Goal: Entertainment & Leisure: Consume media (video, audio)

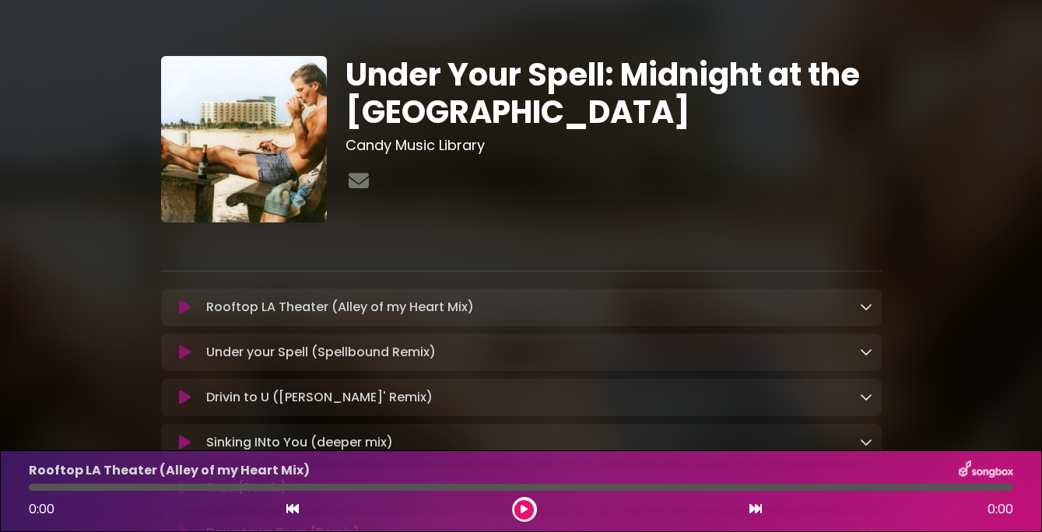
scroll to position [71, 0]
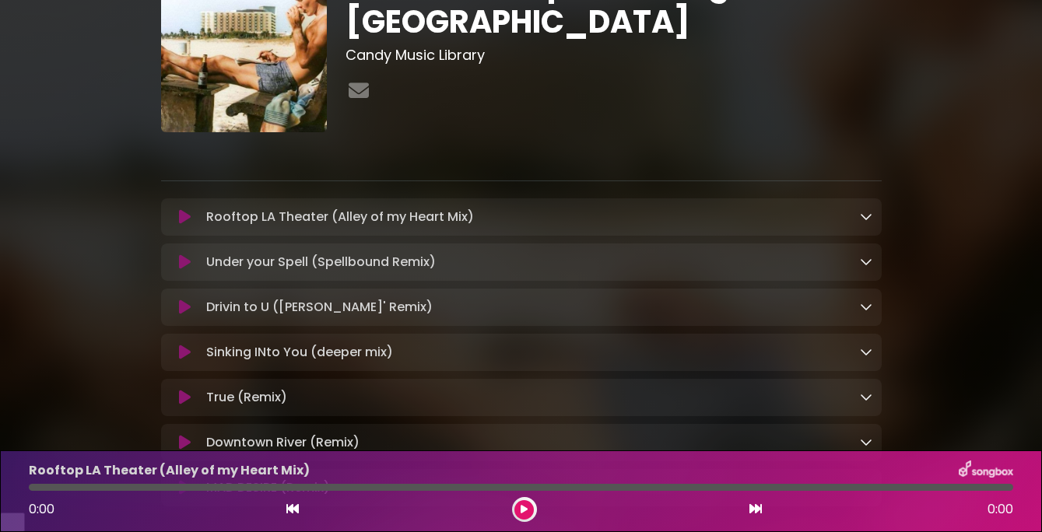
click at [82, 310] on div "Under Your Spell: Midnight at the LA [GEOGRAPHIC_DATA]" at bounding box center [521, 365] width 887 height 875
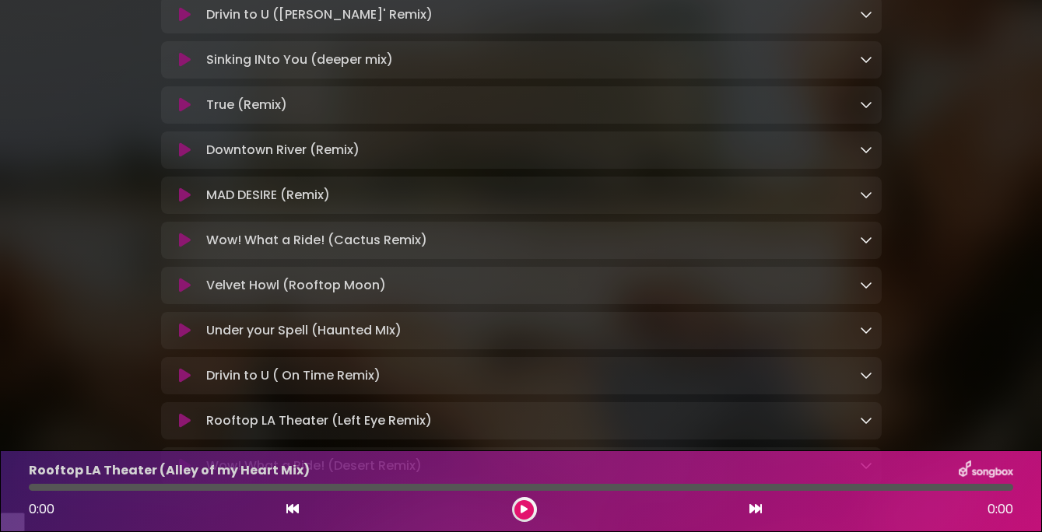
scroll to position [0, 0]
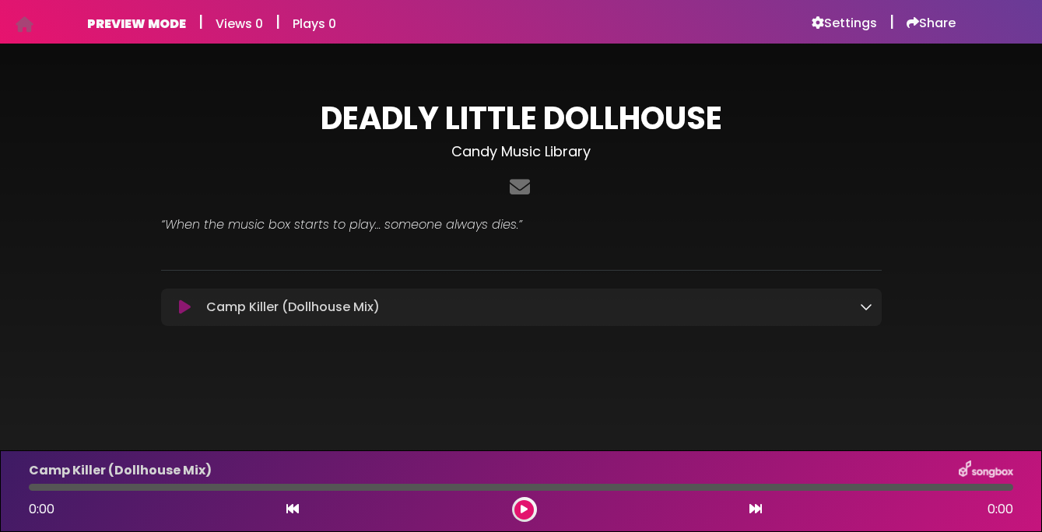
click at [188, 299] on div "Camp Killer (Dollhouse Mix) Loading Track..." at bounding box center [521, 307] width 702 height 19
click at [184, 307] on icon at bounding box center [185, 308] width 12 height 16
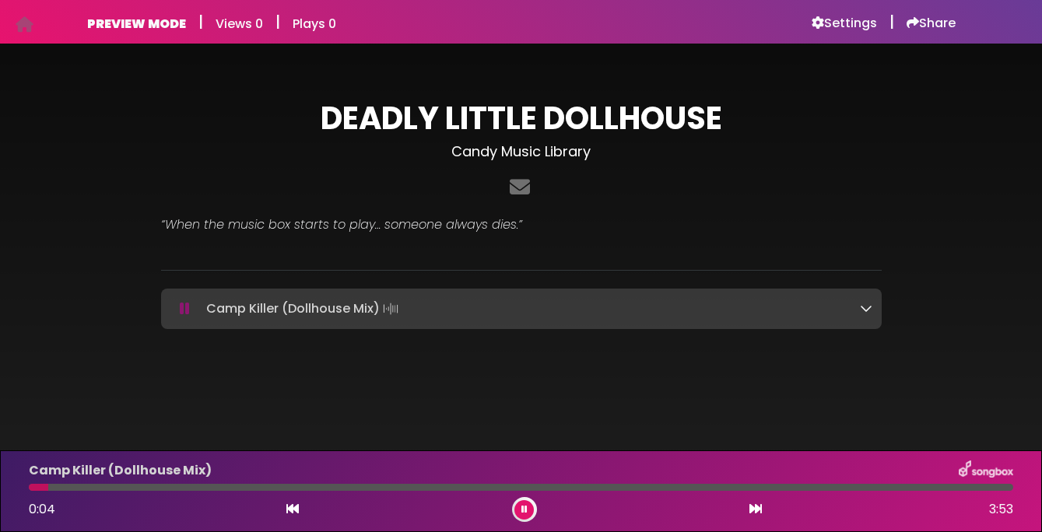
click at [186, 308] on icon at bounding box center [185, 309] width 10 height 16
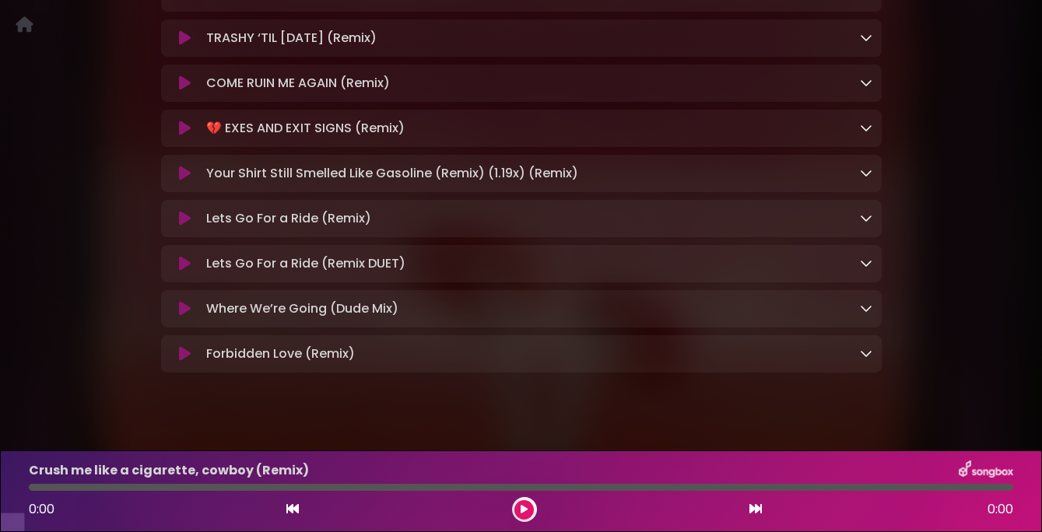
scroll to position [451, 0]
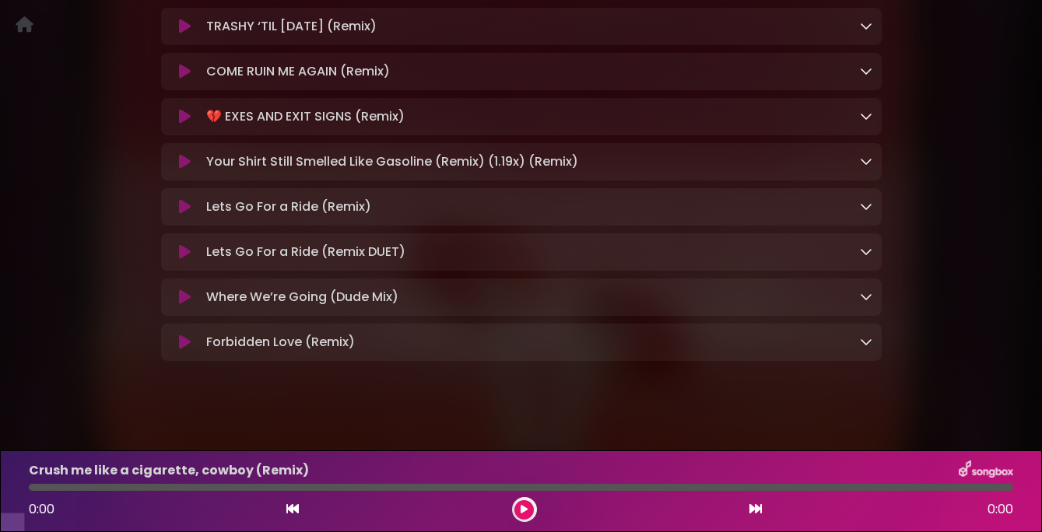
click at [189, 215] on icon at bounding box center [185, 207] width 12 height 16
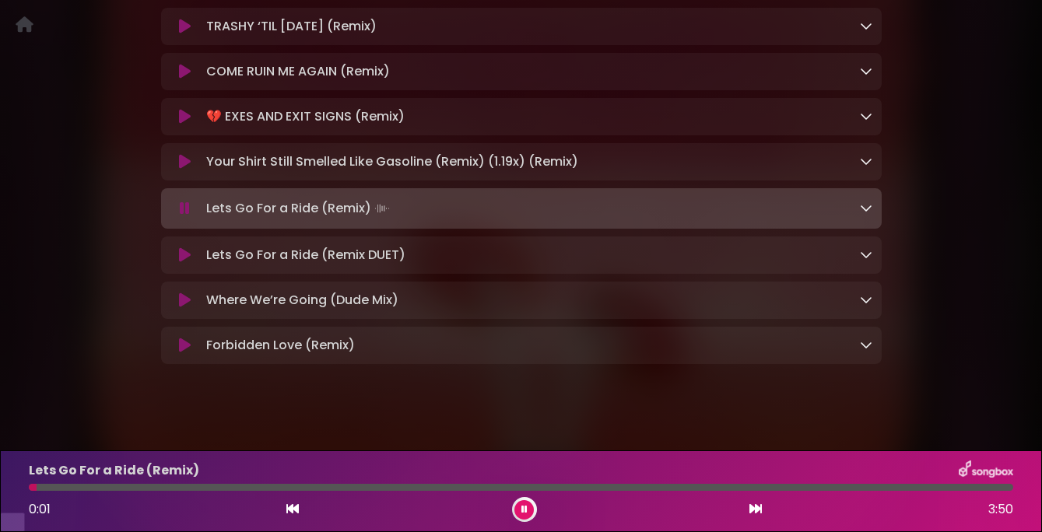
click at [189, 216] on icon at bounding box center [185, 209] width 10 height 16
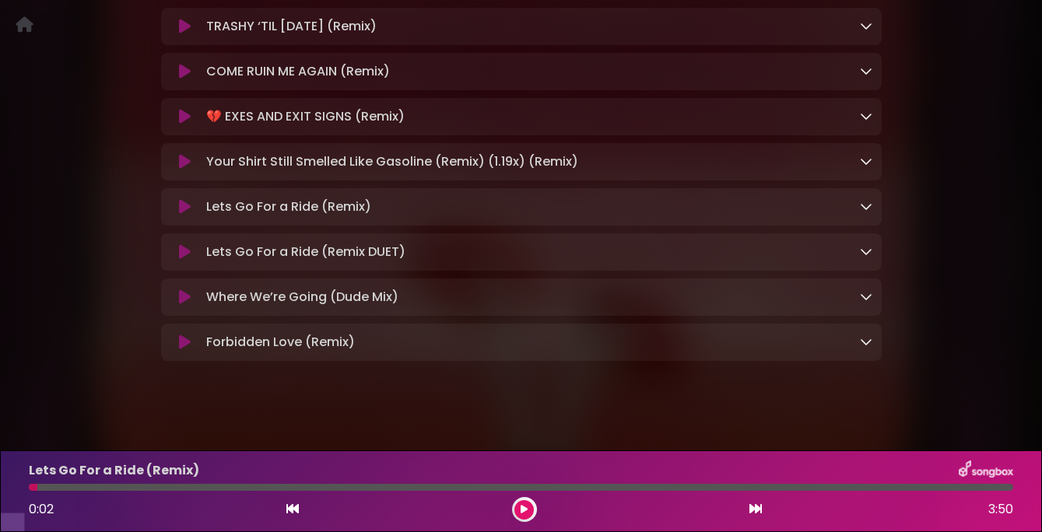
click at [182, 305] on icon at bounding box center [185, 297] width 12 height 16
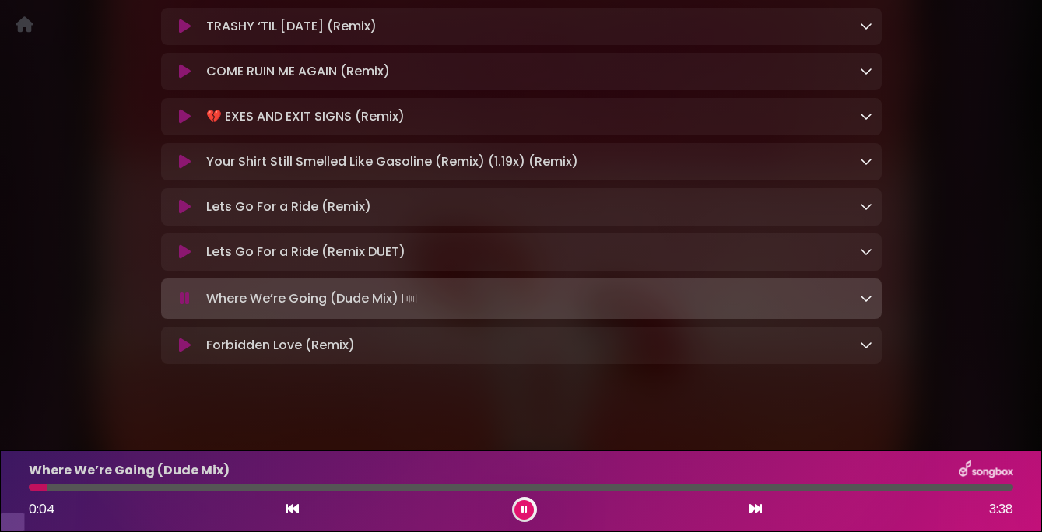
click at [128, 487] on div at bounding box center [521, 487] width 984 height 7
click at [181, 215] on icon at bounding box center [185, 207] width 12 height 16
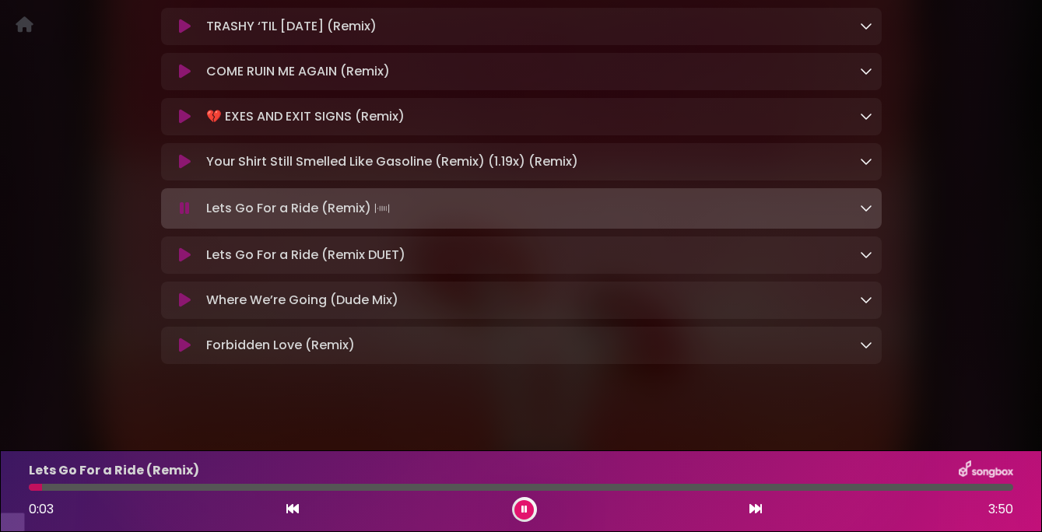
click at [185, 353] on icon at bounding box center [185, 346] width 12 height 16
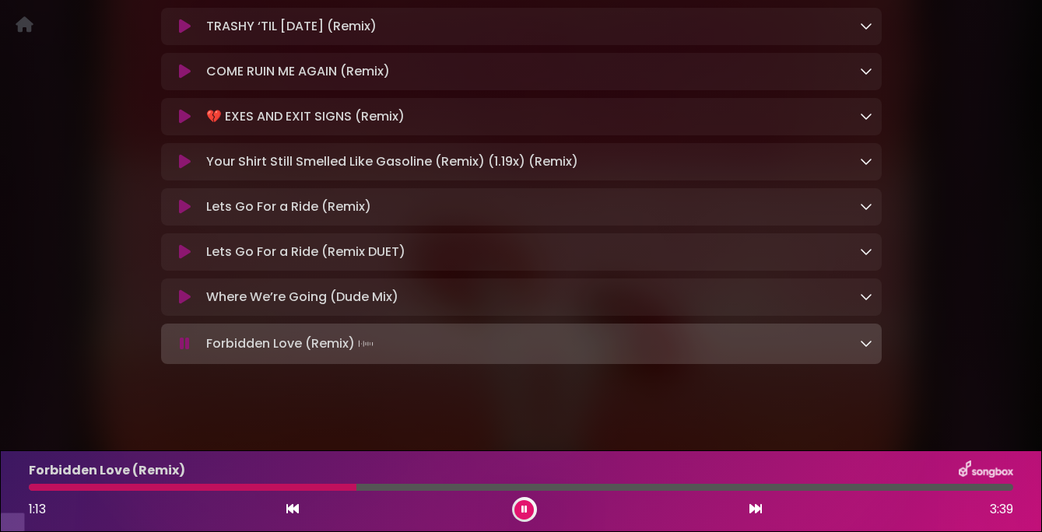
click at [186, 352] on icon at bounding box center [185, 344] width 10 height 16
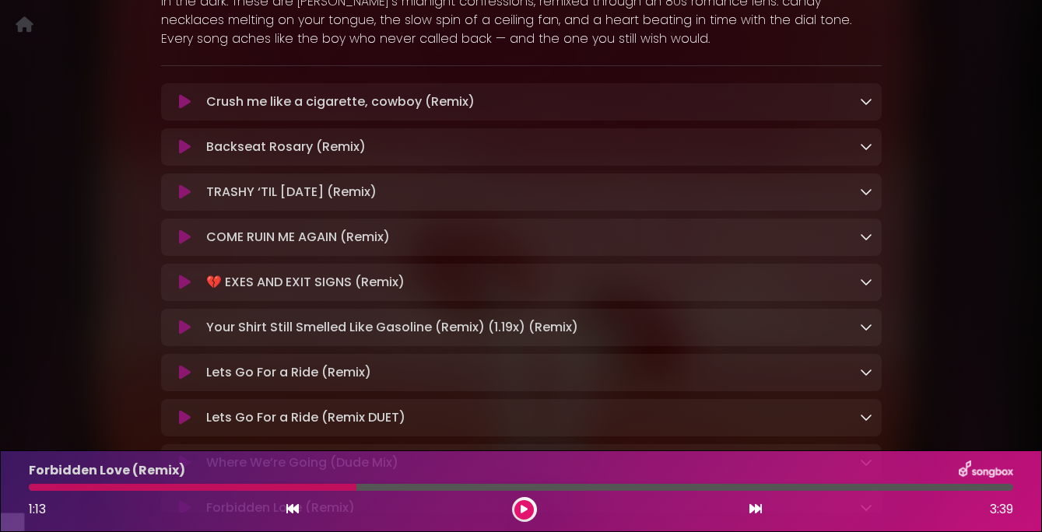
scroll to position [268, 0]
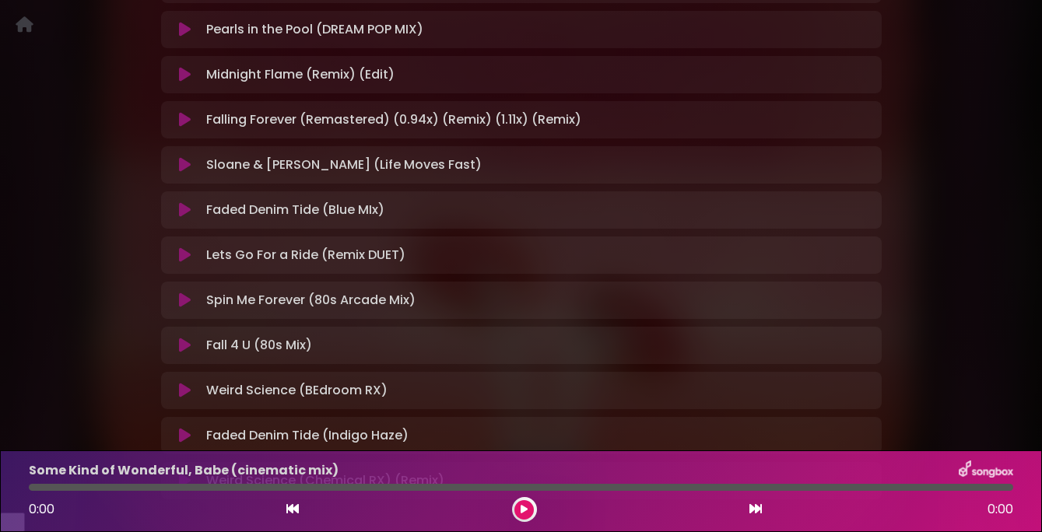
scroll to position [393, 0]
click at [187, 172] on icon at bounding box center [185, 164] width 12 height 16
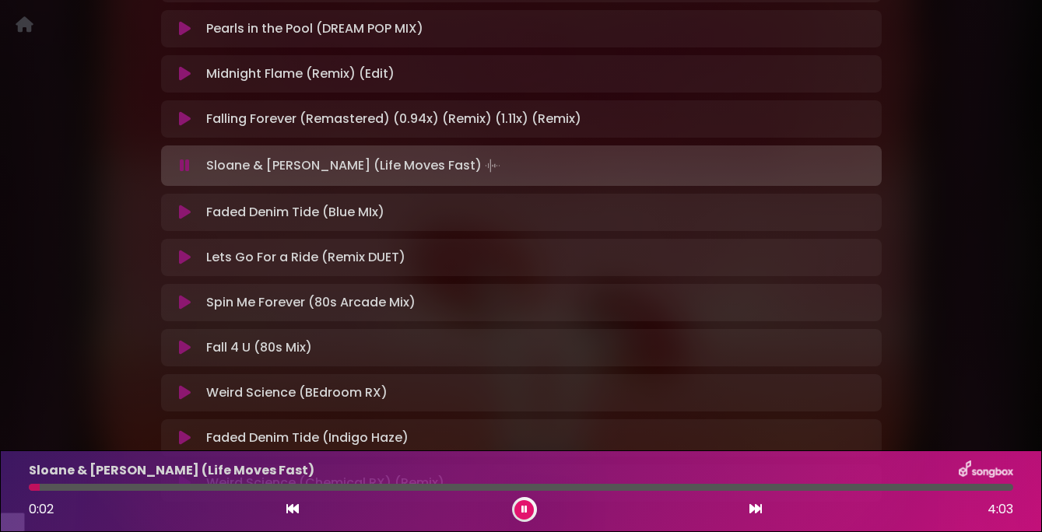
click at [187, 174] on icon at bounding box center [185, 166] width 10 height 16
